Goal: Information Seeking & Learning: Learn about a topic

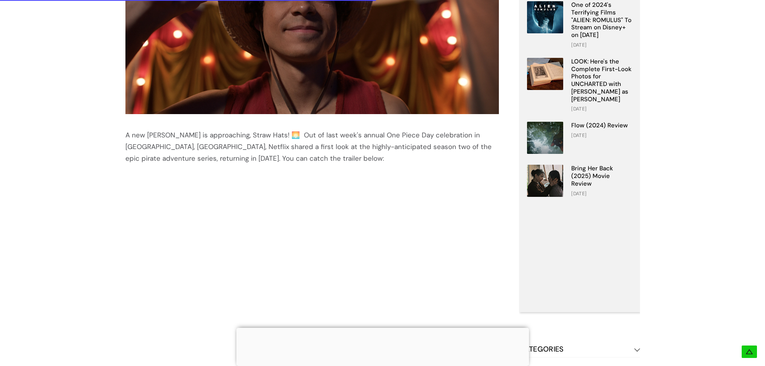
scroll to position [541, 0]
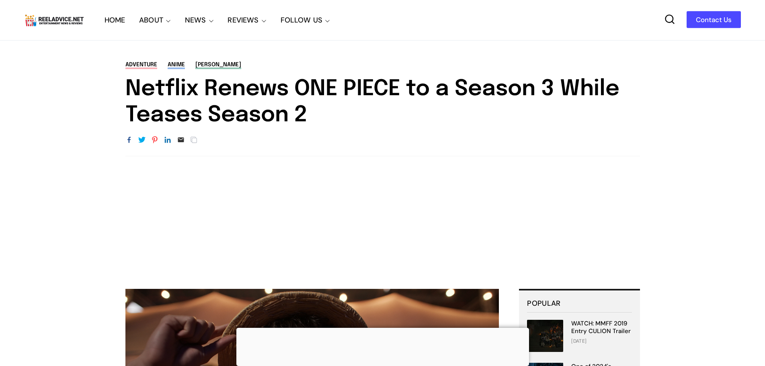
drag, startPoint x: 129, startPoint y: 89, endPoint x: 319, endPoint y: 117, distance: 192.3
click at [319, 117] on h1 "Netflix Renews ONE PIECE to a Season 3 While Teases Season 2" at bounding box center [382, 102] width 515 height 52
copy h1 "Netflix Renews ONE PIECE to a Season 3 While Teases Season 2"
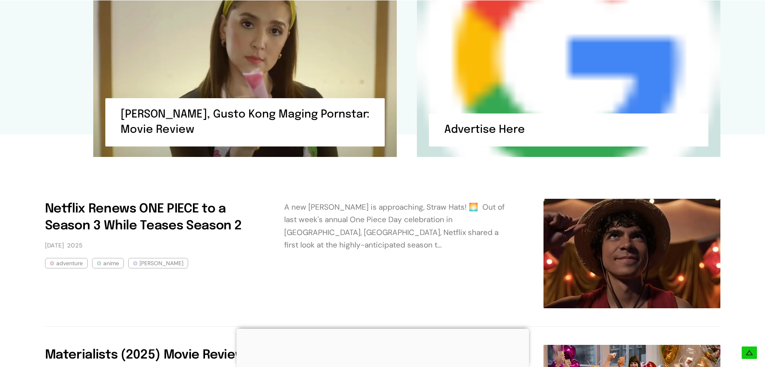
scroll to position [2091, 0]
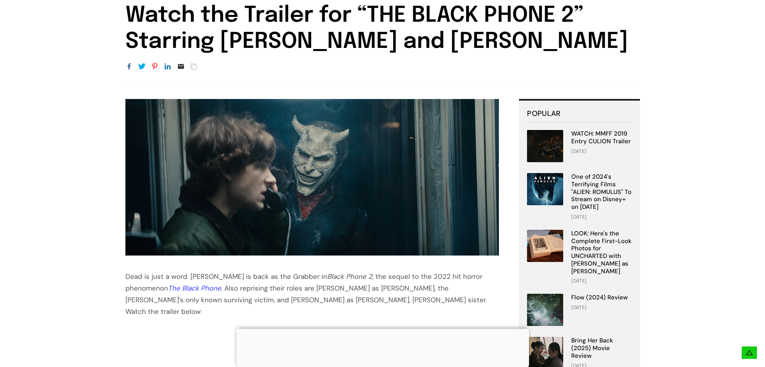
scroll to position [40, 0]
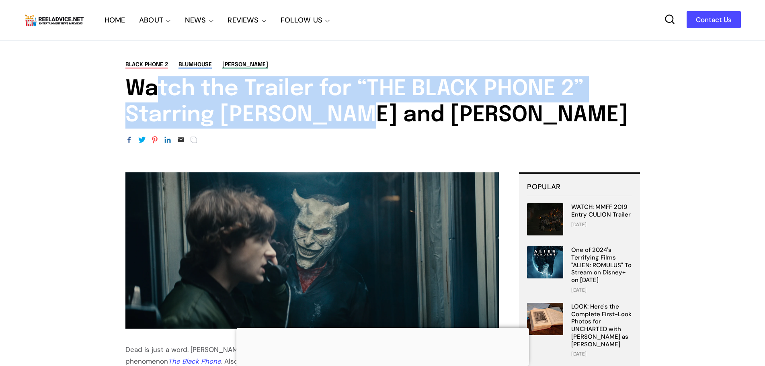
drag, startPoint x: 144, startPoint y: 90, endPoint x: 345, endPoint y: 108, distance: 201.4
click at [345, 108] on h1 "Watch the Trailer for “THE BLACK PHONE 2” Starring [PERSON_NAME] and [PERSON_NA…" at bounding box center [382, 102] width 515 height 52
drag, startPoint x: 345, startPoint y: 108, endPoint x: 340, endPoint y: 109, distance: 4.4
click at [345, 108] on h1 "Watch the Trailer for “THE BLACK PHONE 2” Starring [PERSON_NAME] and [PERSON_NA…" at bounding box center [382, 102] width 515 height 52
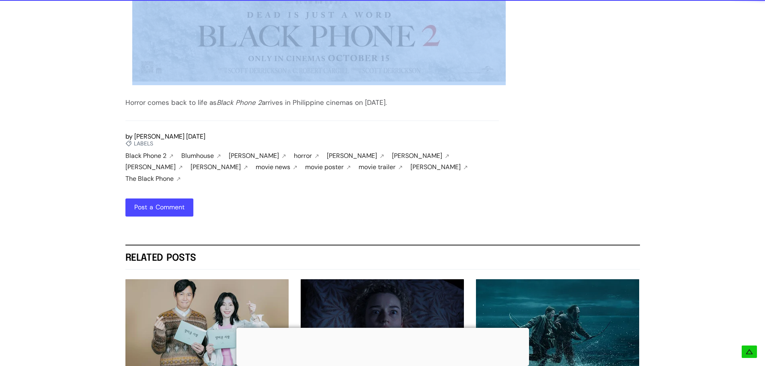
scroll to position [908, 0]
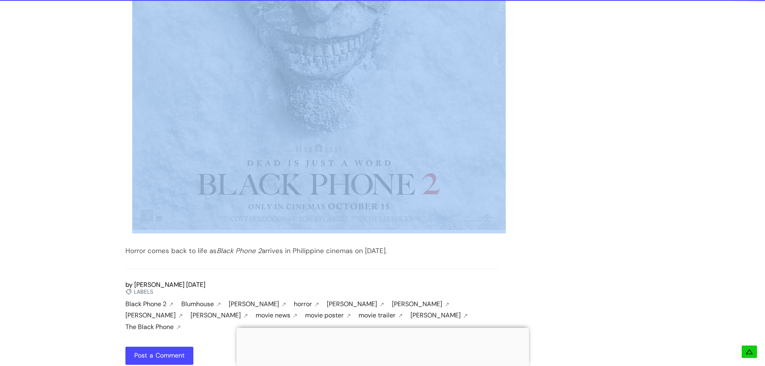
drag, startPoint x: 117, startPoint y: 64, endPoint x: 417, endPoint y: 240, distance: 348.5
copy div "Dead is just a word. Ethan Hawke is back as the Grabber in Black Phone 2 , the …"
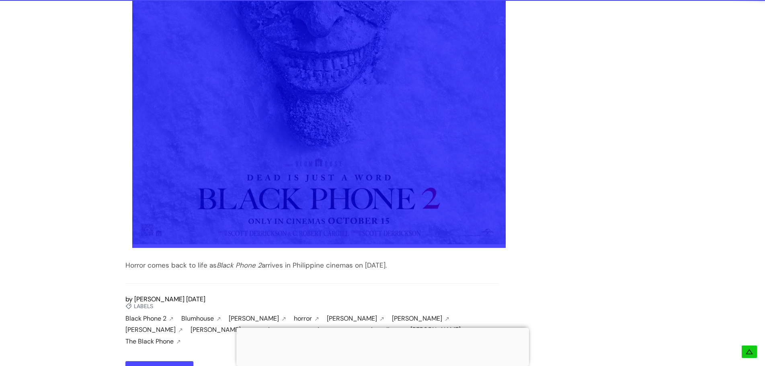
scroll to position [868, 0]
